Goal: Transaction & Acquisition: Purchase product/service

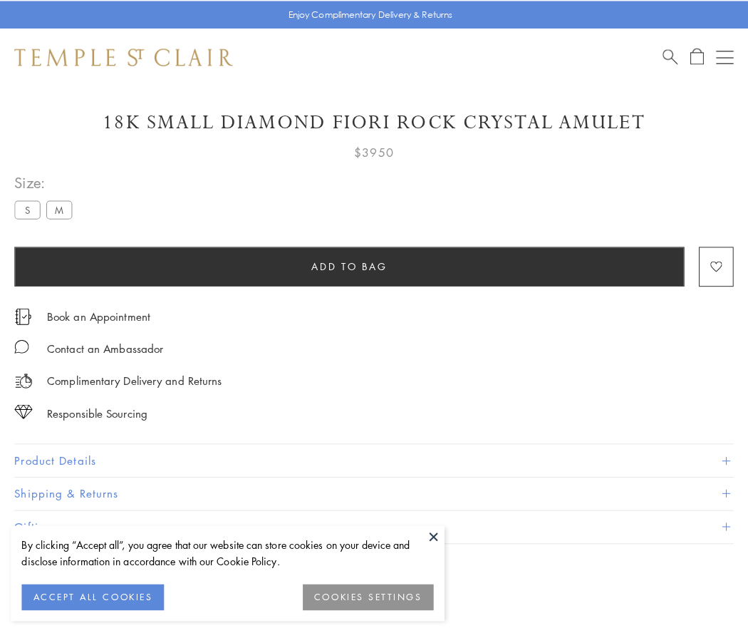
scroll to position [57, 0]
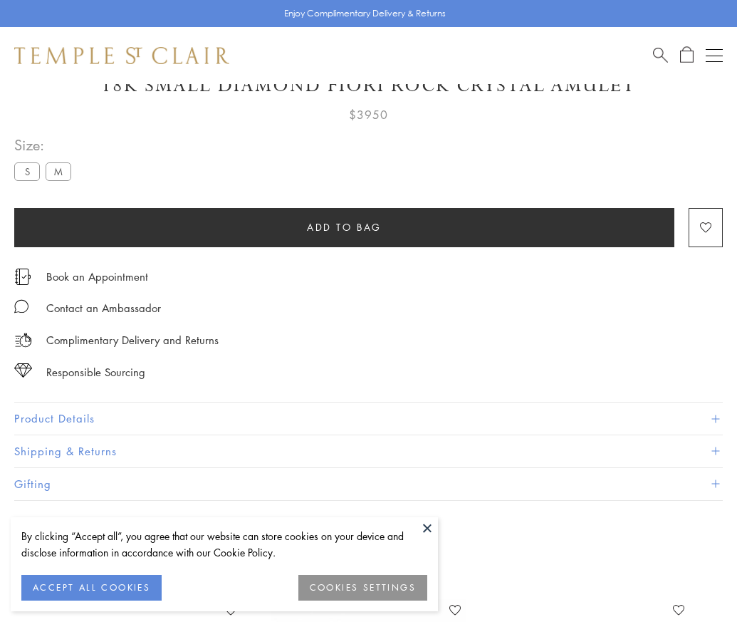
click at [344, 227] on span "Add to bag" at bounding box center [344, 227] width 75 height 16
